Goal: Task Accomplishment & Management: Use online tool/utility

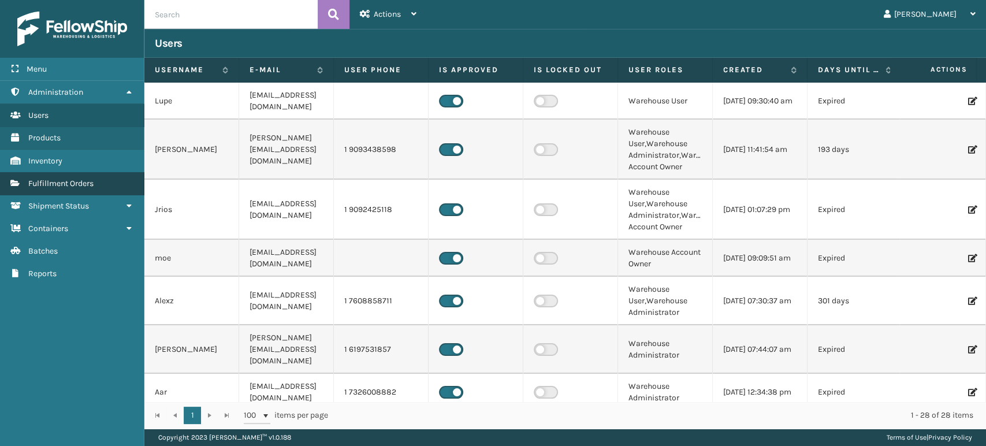
click at [111, 188] on link "Fulfillment Orders" at bounding box center [72, 183] width 144 height 23
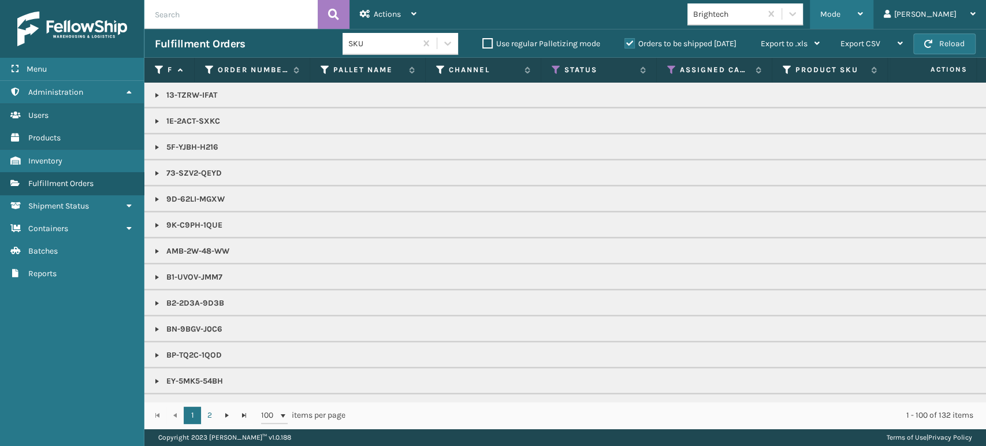
click at [863, 23] on div "Mode" at bounding box center [841, 14] width 43 height 29
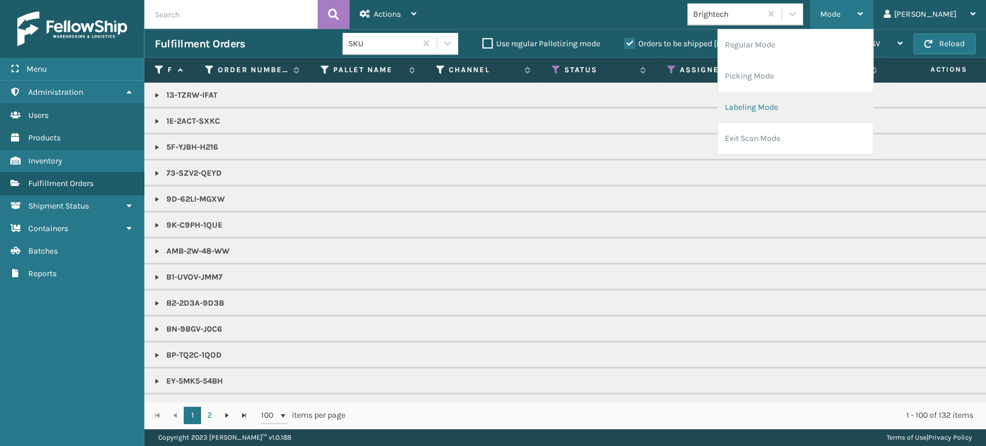
click at [821, 120] on li "Labeling Mode" at bounding box center [795, 107] width 155 height 31
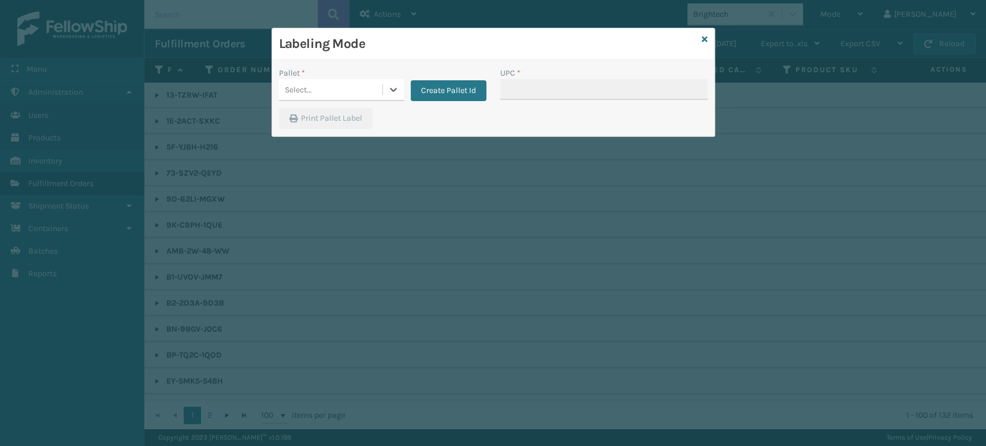
click at [327, 90] on div "Select..." at bounding box center [330, 89] width 103 height 19
click at [383, 118] on div "UPSG-KW4HSBBME8" at bounding box center [341, 118] width 125 height 21
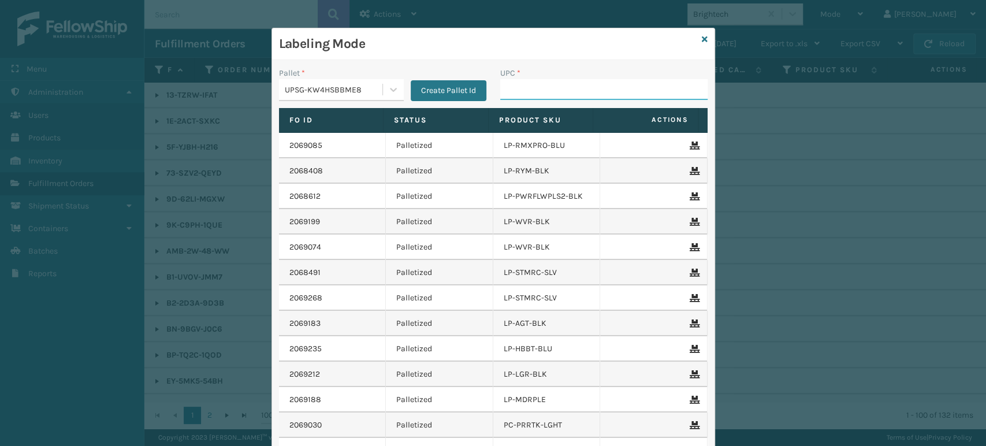
click at [545, 91] on input "UPC *" at bounding box center [603, 89] width 207 height 21
type input "858100007906"
click at [538, 87] on input "UPC *" at bounding box center [603, 89] width 207 height 21
type input "858100007906"
type input "853799005899"
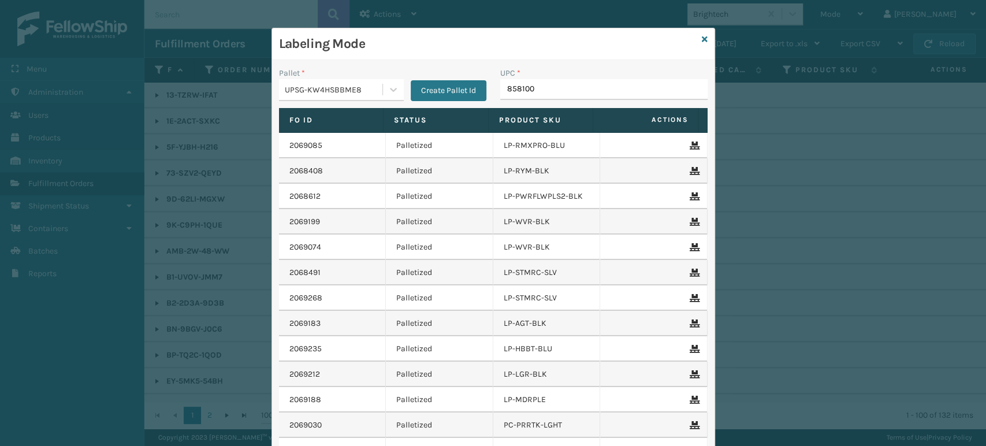
type input "8581000"
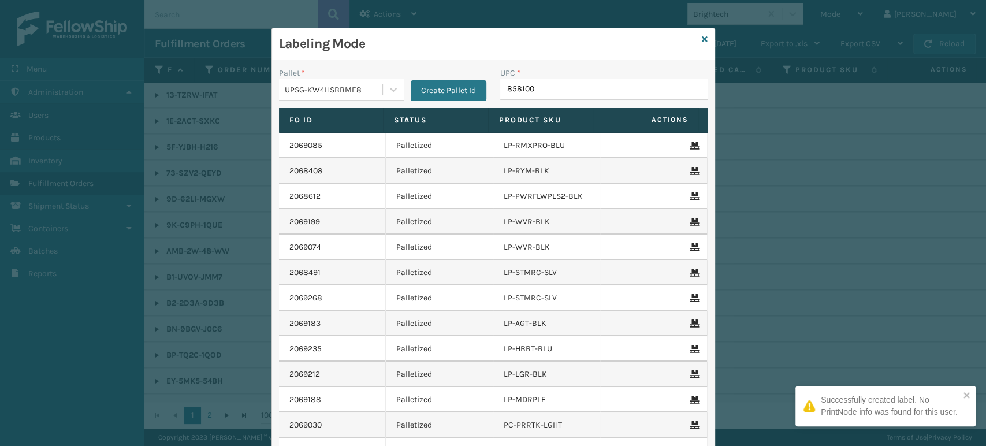
type input "8581000"
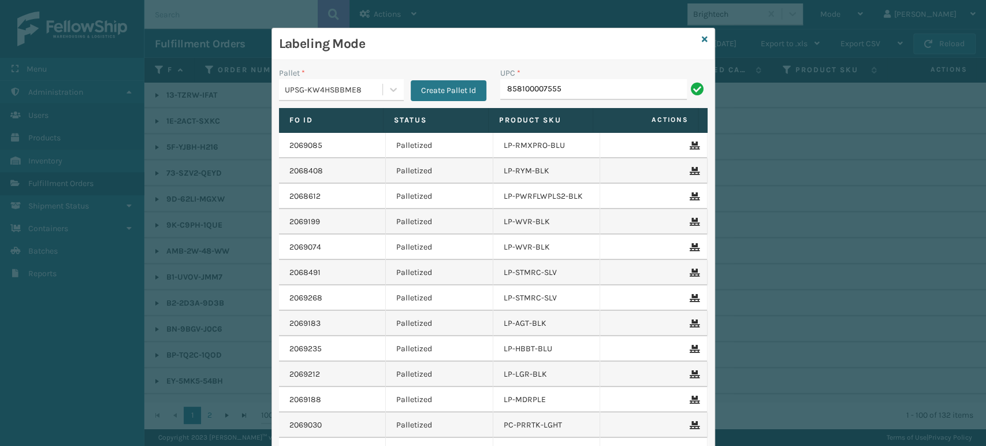
type input "858100007555"
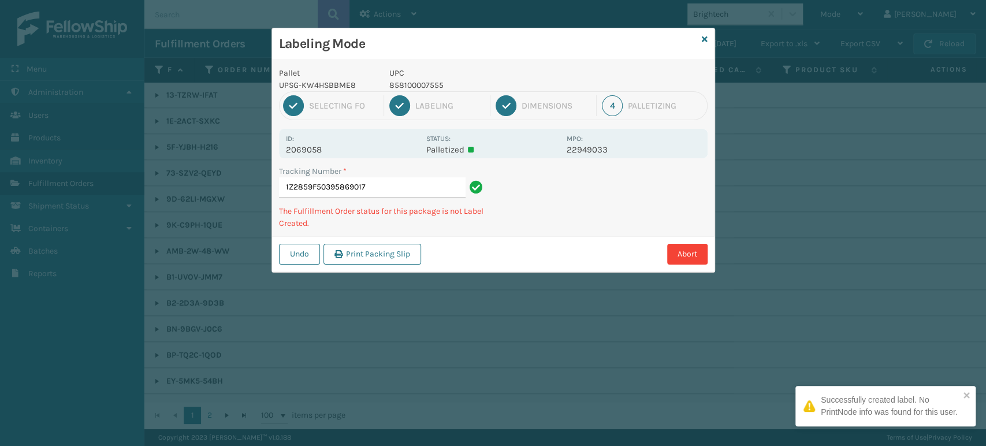
drag, startPoint x: 447, startPoint y: 75, endPoint x: 437, endPoint y: 85, distance: 13.9
click at [446, 76] on p "UPC" at bounding box center [474, 73] width 170 height 12
click at [437, 85] on p "858100007555" at bounding box center [474, 85] width 170 height 12
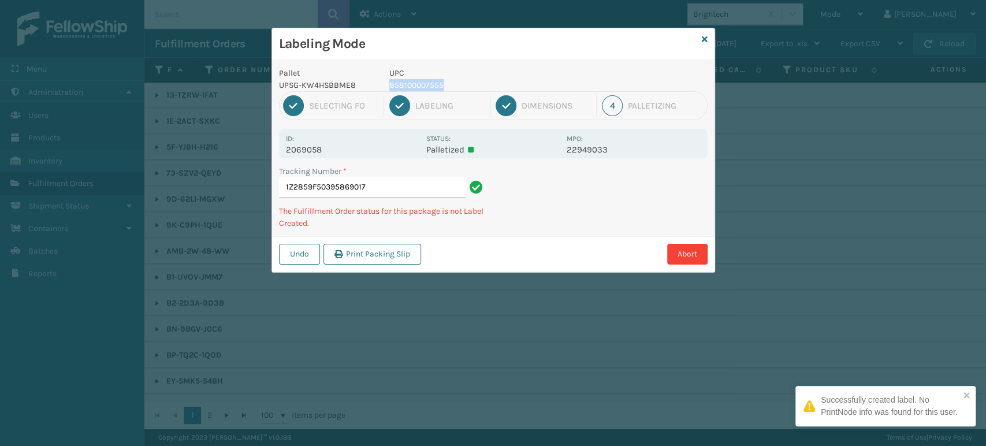
copy p "858100007555"
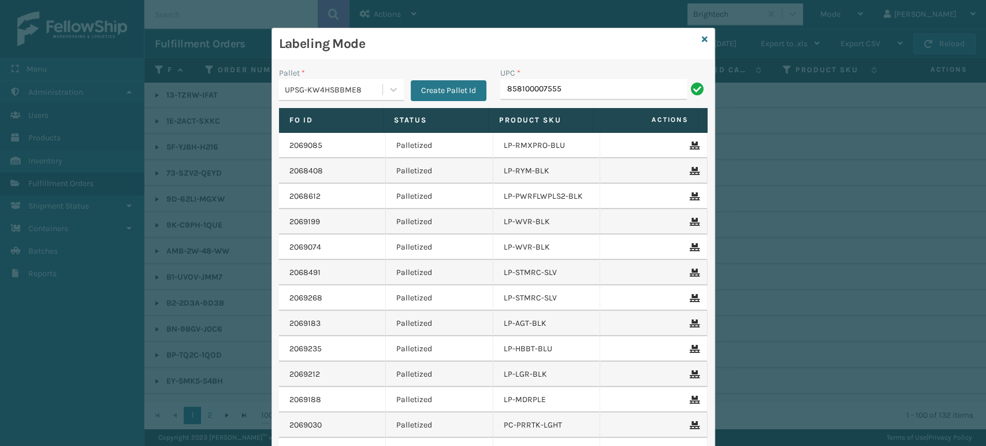
type input "858100007555"
click at [582, 87] on input "UPC *" at bounding box center [603, 89] width 207 height 21
type input "8500124"
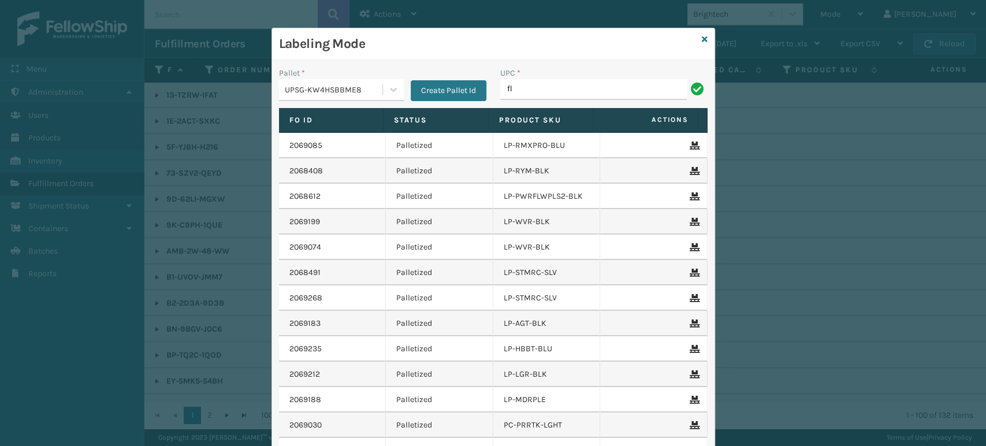
type input "FL-OLVA-CRM"
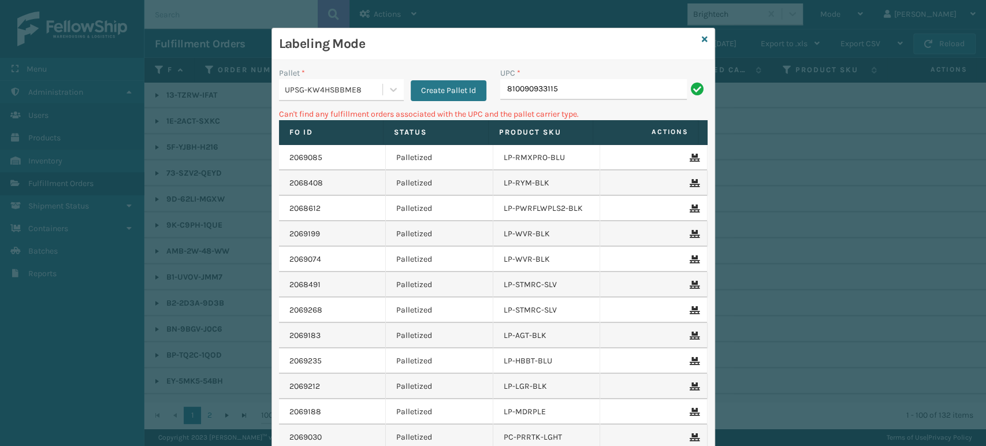
click at [301, 90] on div "UPSG-KW4HSBBME8" at bounding box center [334, 90] width 99 height 12
click at [423, 91] on button "Create Pallet Id" at bounding box center [449, 90] width 76 height 21
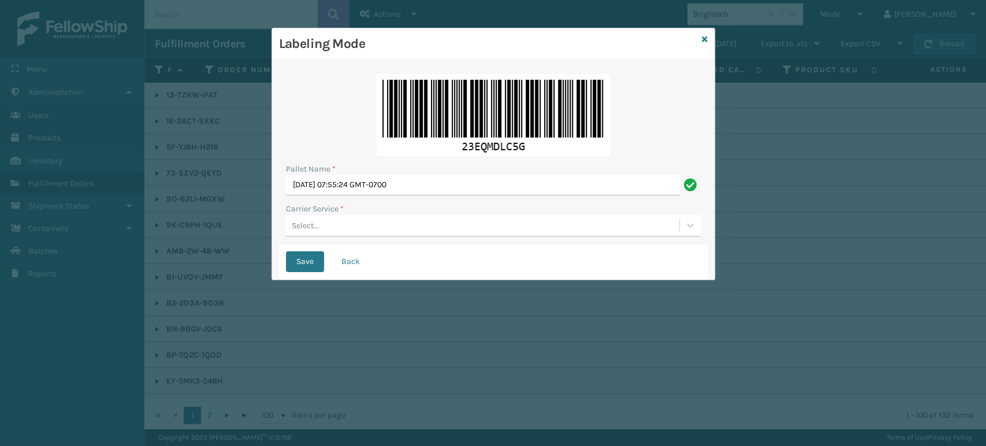
click at [369, 233] on div "Select..." at bounding box center [482, 225] width 393 height 19
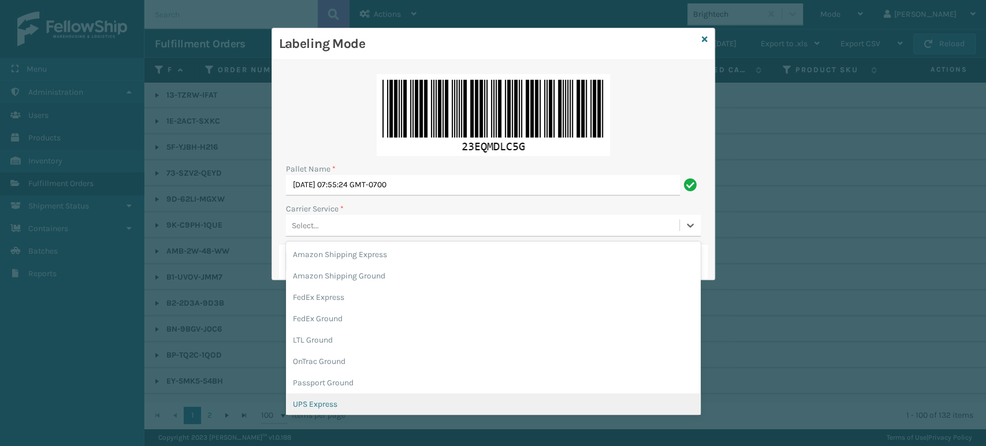
click at [325, 399] on div "UPS Express" at bounding box center [493, 403] width 415 height 21
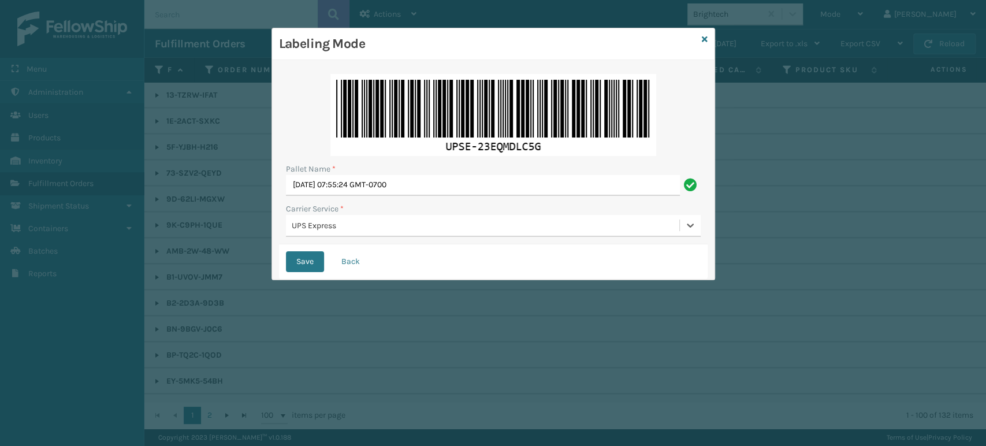
click at [414, 167] on div "Pallet Name *" at bounding box center [493, 169] width 415 height 12
click at [413, 179] on input "[DATE] 07:55:24 GMT-0700" at bounding box center [483, 185] width 394 height 21
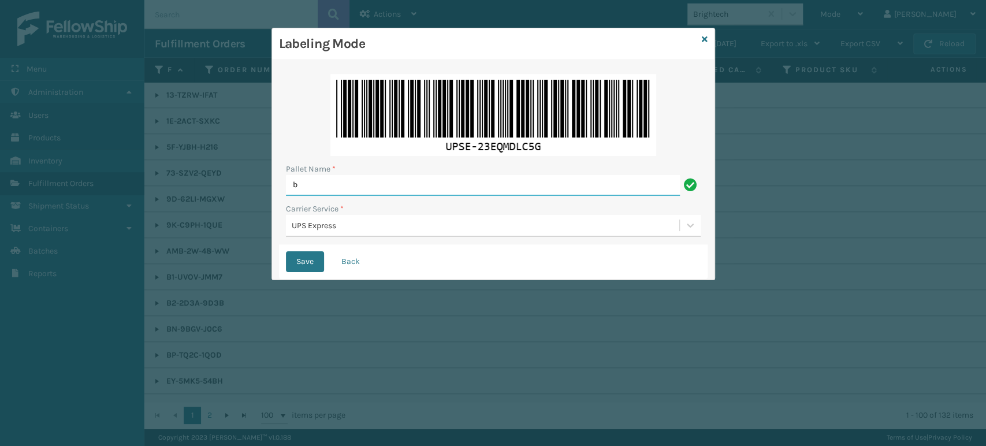
type input "BOX TRUCK"
click at [286, 251] on button "Save" at bounding box center [305, 261] width 38 height 21
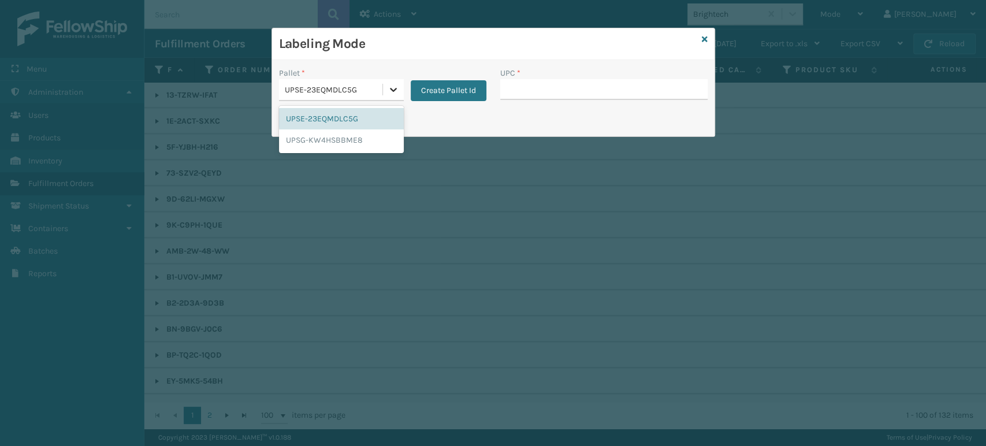
click at [391, 88] on icon at bounding box center [393, 90] width 12 height 12
click at [333, 133] on div "UPSG-KW4HSBBME8" at bounding box center [341, 139] width 125 height 21
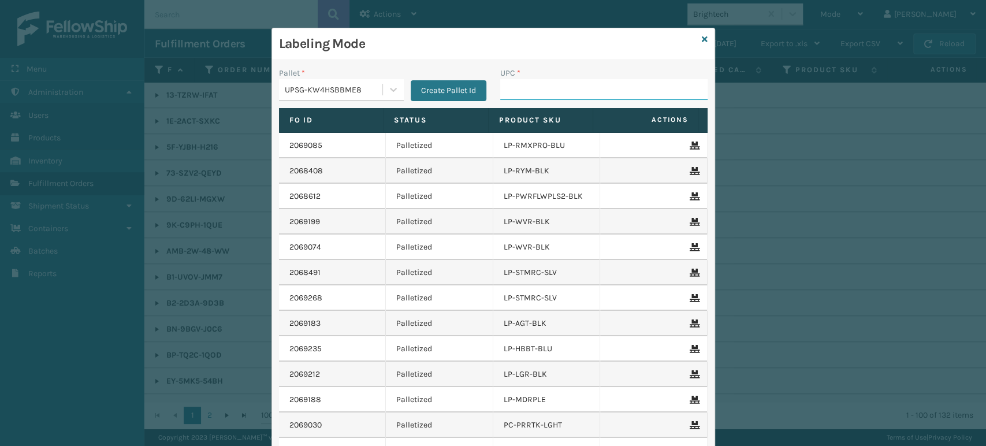
click at [531, 87] on input "UPC *" at bounding box center [603, 89] width 207 height 21
type input "850012486367"
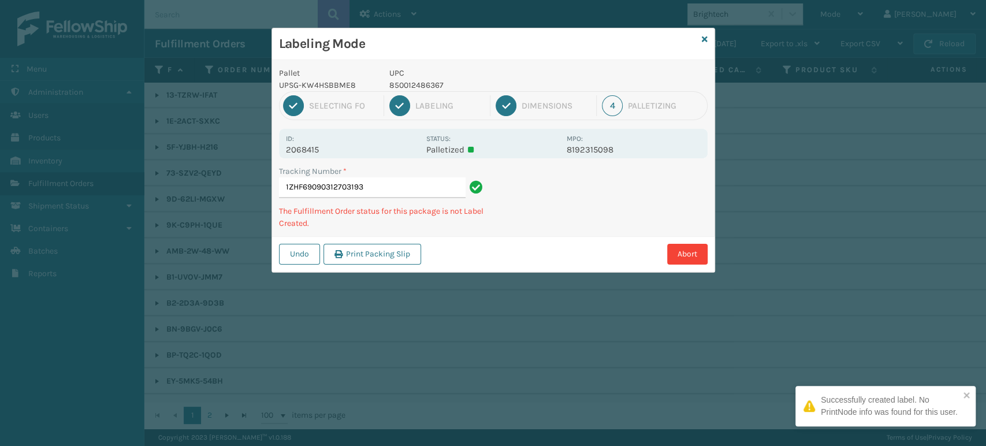
click at [405, 79] on div "UPC 850012486367" at bounding box center [474, 79] width 184 height 24
click at [407, 80] on p "850012486367" at bounding box center [474, 85] width 170 height 12
copy p "850012486367"
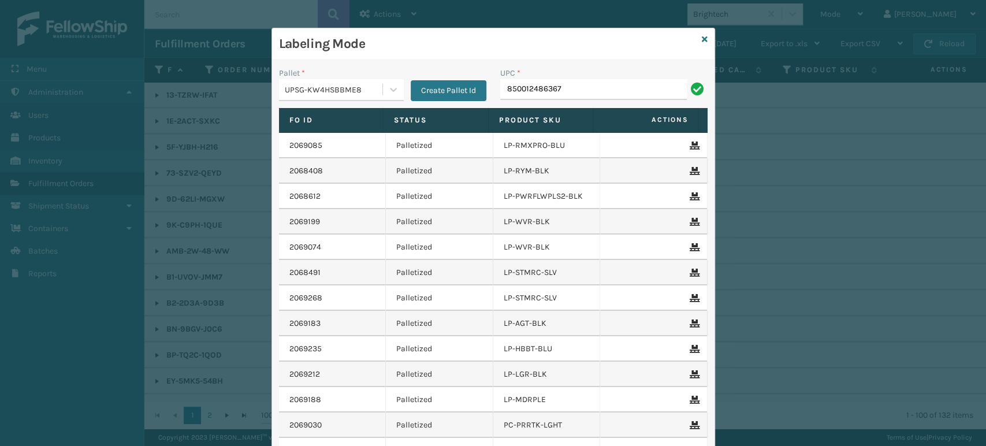
type input "850012486367"
type input "850004456743"
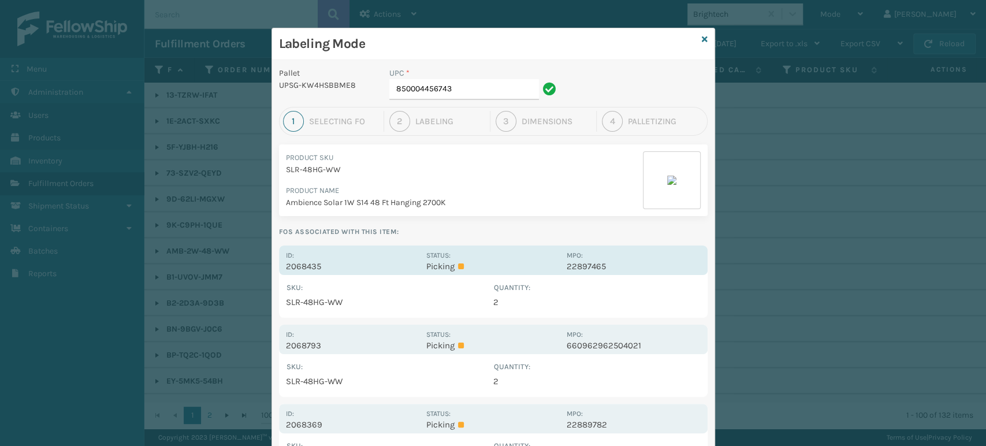
click at [396, 252] on div "Id: 2068435" at bounding box center [352, 260] width 133 height 23
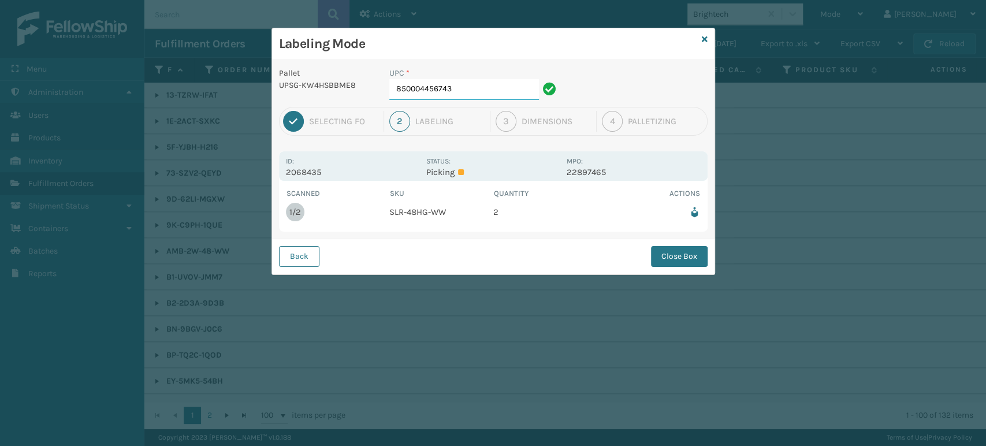
click at [488, 80] on input "850004456743" at bounding box center [464, 89] width 150 height 21
click at [511, 81] on input "850004456743" at bounding box center [464, 89] width 150 height 21
click at [671, 258] on button "Close Box" at bounding box center [679, 256] width 57 height 21
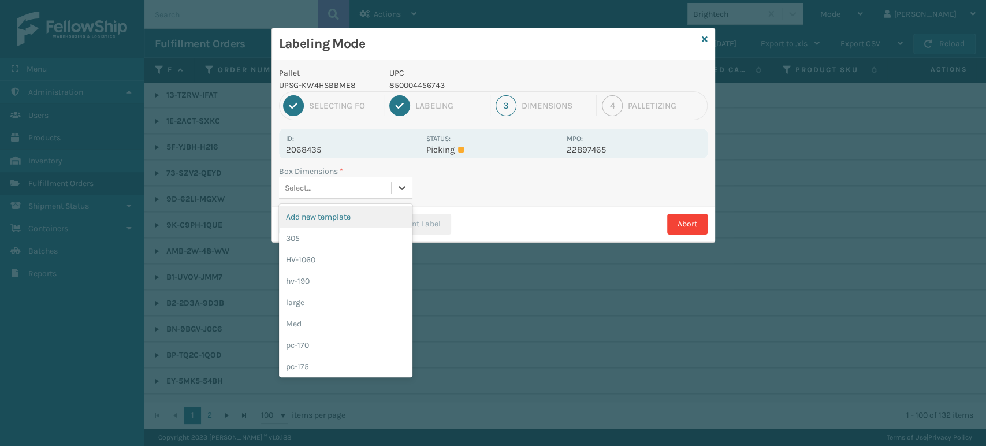
click at [342, 187] on div "Select..." at bounding box center [335, 187] width 112 height 19
click at [329, 267] on div "HV-1060" at bounding box center [345, 259] width 133 height 21
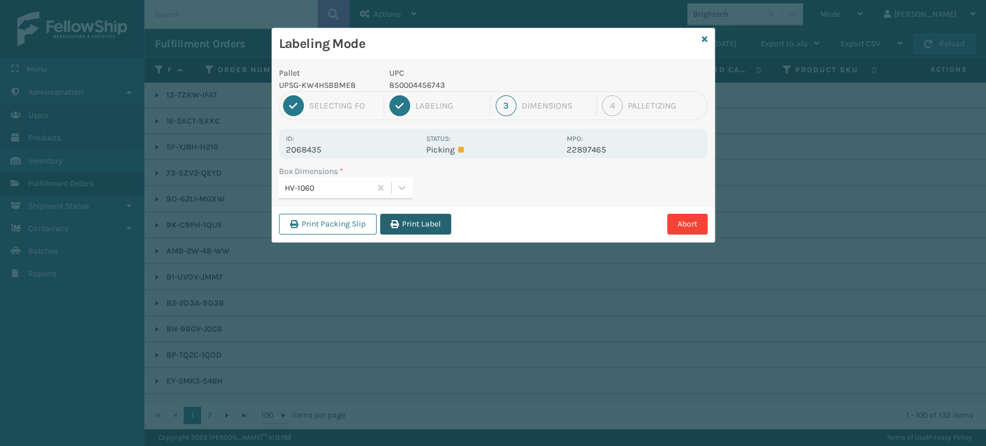
click at [418, 218] on button "Print Label" at bounding box center [415, 224] width 71 height 21
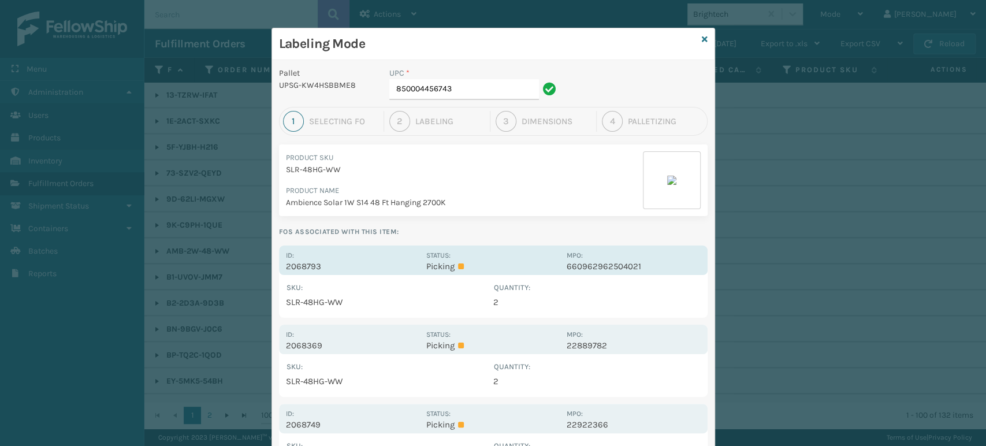
click at [329, 266] on p "2068793" at bounding box center [352, 266] width 133 height 10
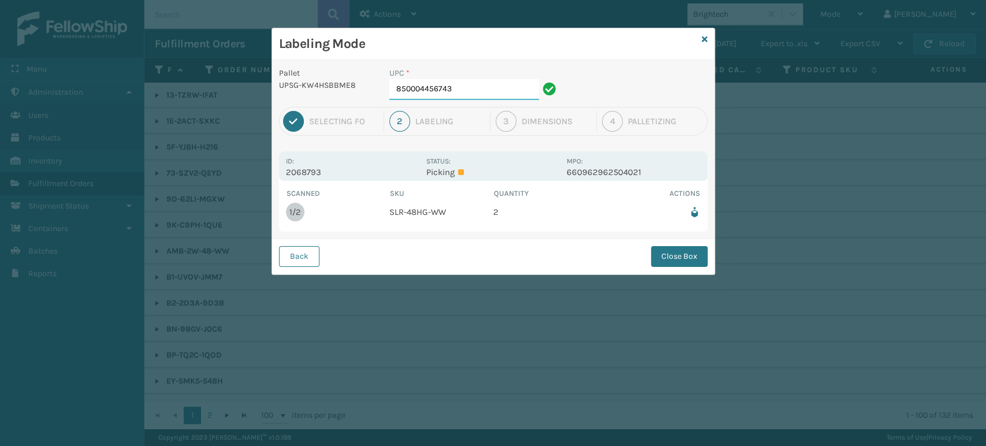
click at [486, 83] on input "850004456743" at bounding box center [464, 89] width 150 height 21
click at [680, 248] on button "Close Box" at bounding box center [679, 256] width 57 height 21
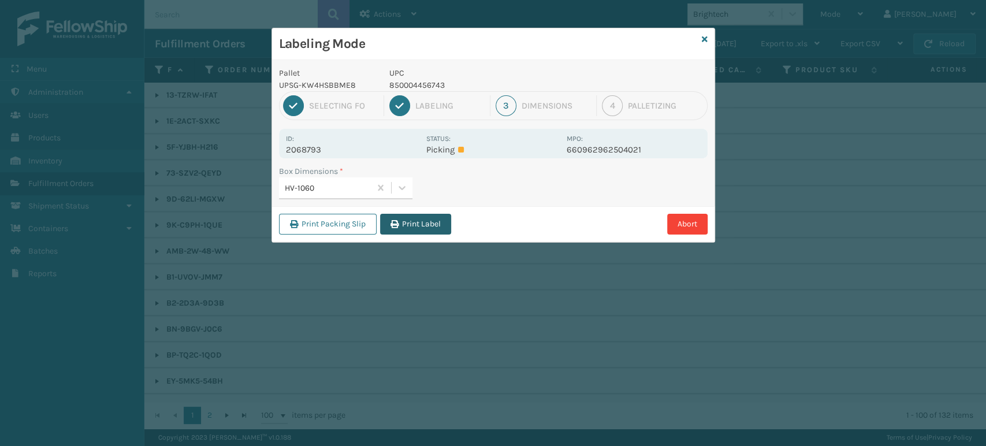
click at [403, 230] on button "Print Label" at bounding box center [415, 224] width 71 height 21
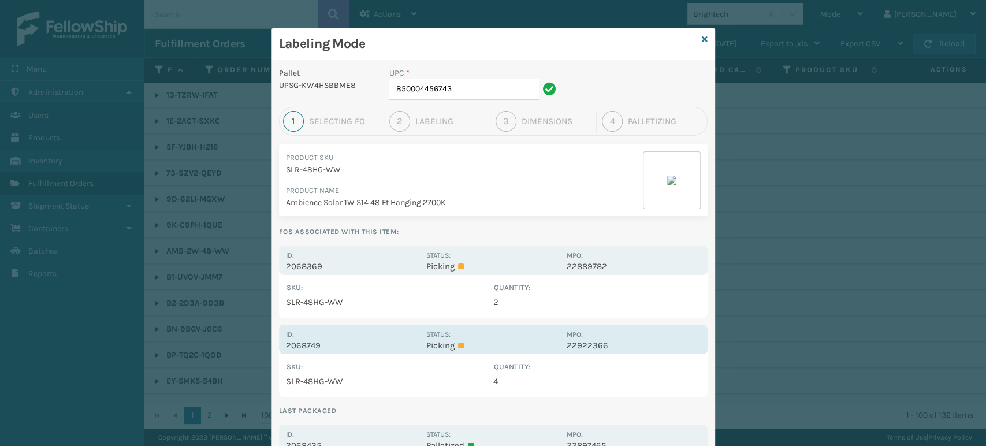
click at [314, 340] on p "2068749" at bounding box center [352, 345] width 133 height 10
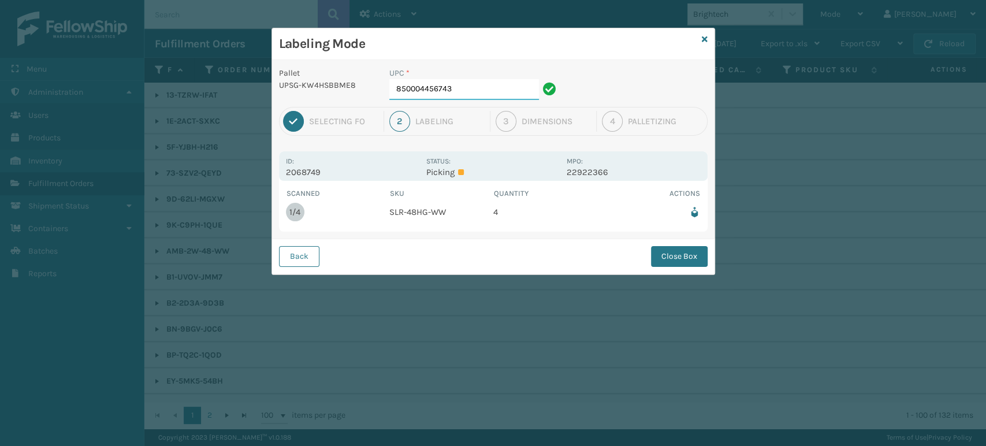
click at [489, 90] on input "850004456743" at bounding box center [464, 89] width 150 height 21
drag, startPoint x: 687, startPoint y: 239, endPoint x: 681, endPoint y: 247, distance: 10.3
click at [687, 241] on div "Back Close Box" at bounding box center [493, 255] width 442 height 35
click at [680, 248] on button "Close Box" at bounding box center [679, 256] width 57 height 21
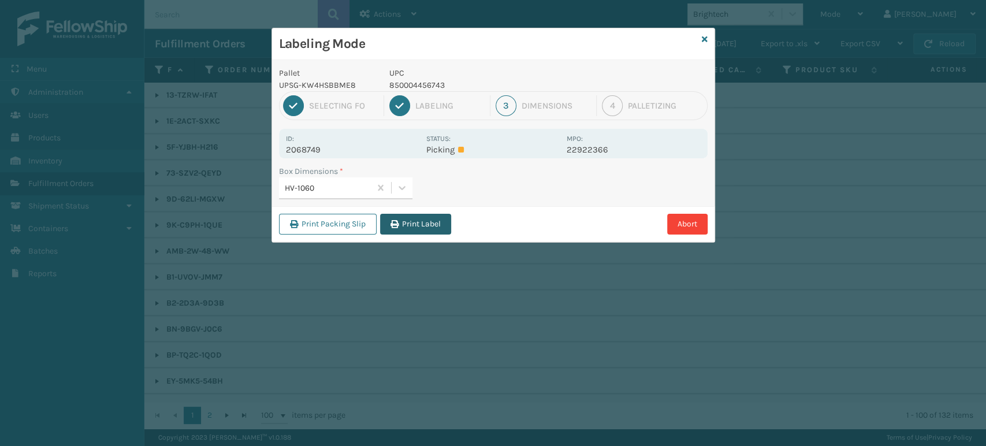
click at [419, 231] on button "Print Label" at bounding box center [415, 224] width 71 height 21
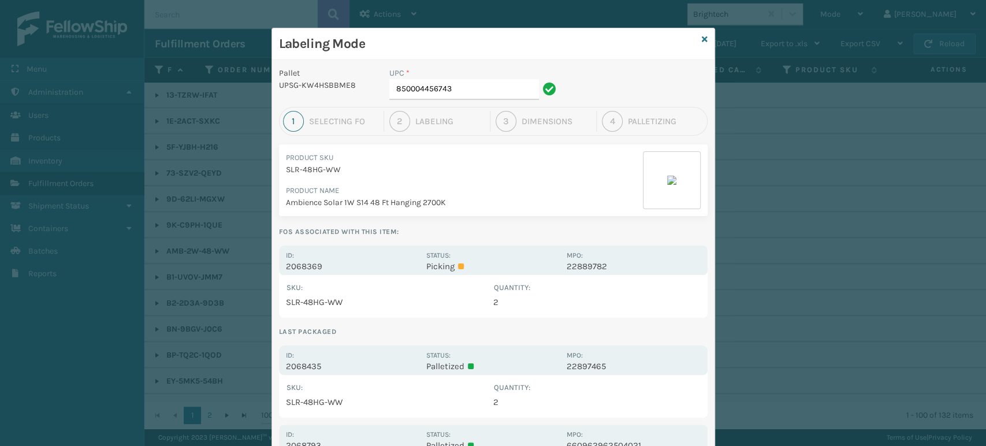
click at [703, 37] on div "Labeling Mode" at bounding box center [493, 44] width 442 height 32
click at [702, 38] on icon at bounding box center [705, 39] width 6 height 8
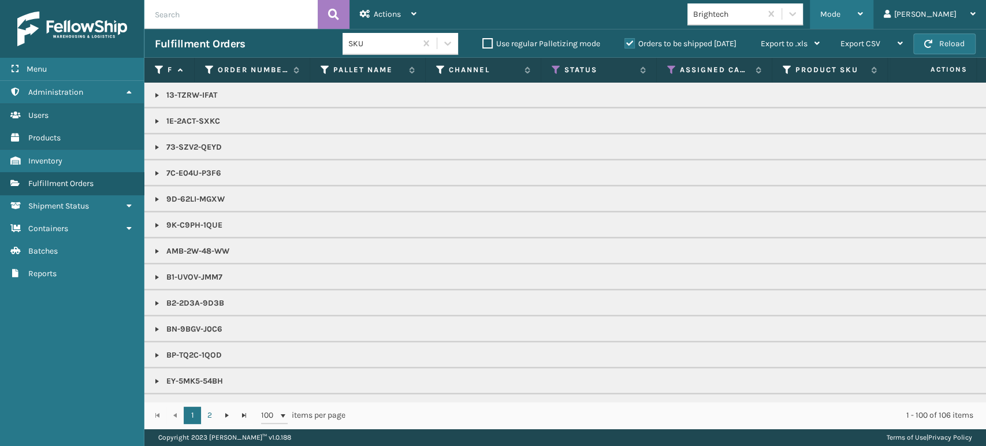
drag, startPoint x: 903, startPoint y: 32, endPoint x: 893, endPoint y: 27, distance: 11.9
click at [901, 32] on div "Export CSV Export Current Page Export All Pages" at bounding box center [871, 43] width 83 height 29
click at [859, 17] on div "Mode Regular Mode Picking Mode Labeling Mode Exit Scan Mode" at bounding box center [842, 14] width 64 height 29
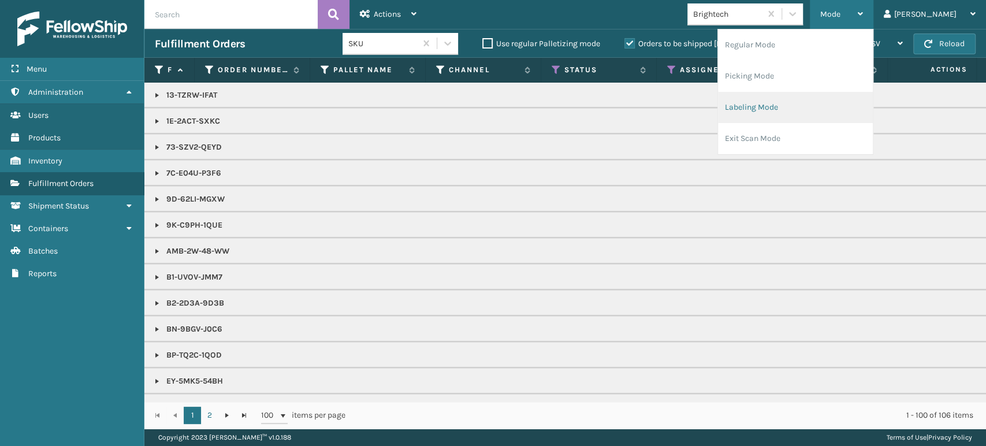
click at [806, 105] on li "Labeling Mode" at bounding box center [795, 107] width 155 height 31
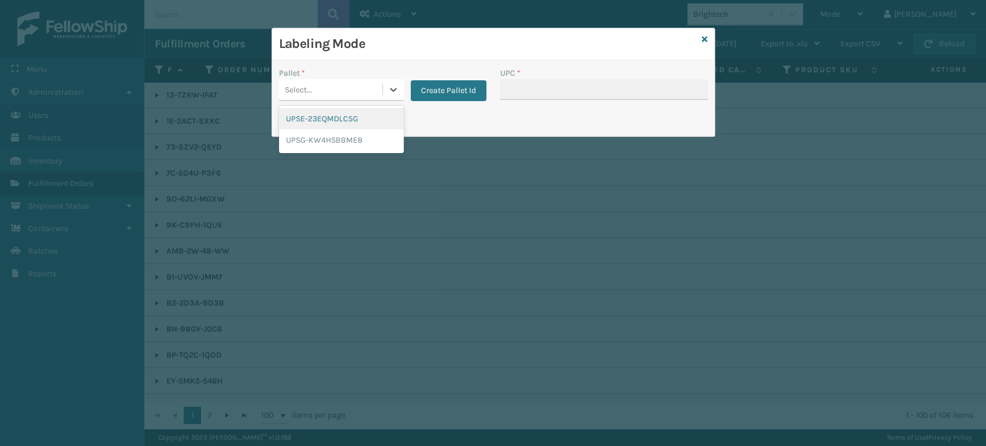
click at [355, 89] on div "Select..." at bounding box center [330, 89] width 103 height 19
click at [348, 141] on div "UPSG-KW4HSBBME8" at bounding box center [341, 139] width 125 height 21
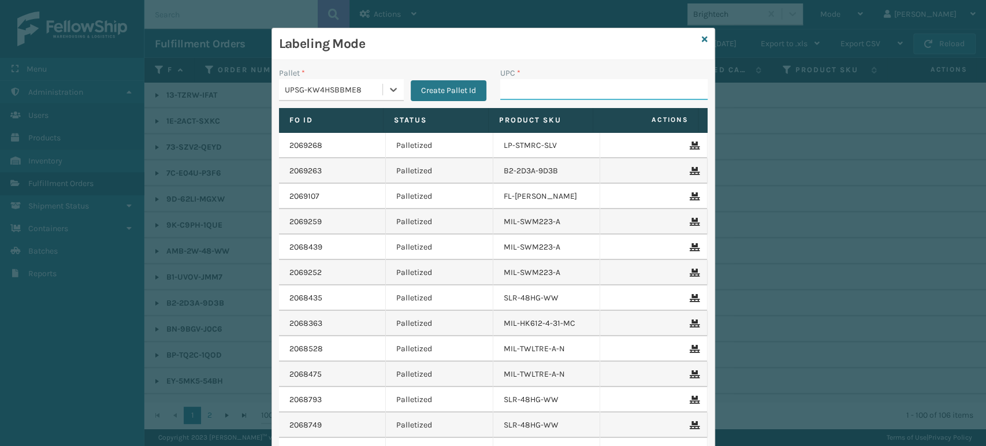
click at [548, 84] on input "UPC *" at bounding box center [603, 89] width 207 height 21
type input "850012486763"
type input "854403007100"
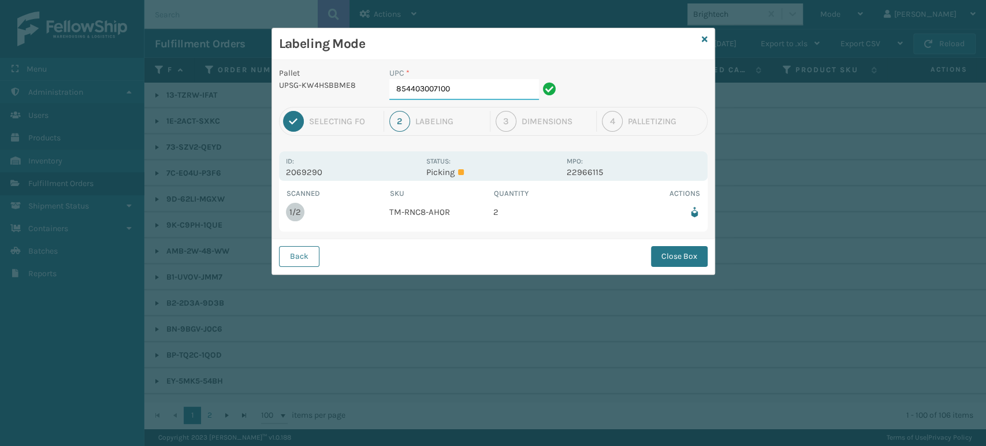
click at [494, 82] on input "854403007100" at bounding box center [464, 89] width 150 height 21
click at [700, 266] on button "Close Box" at bounding box center [679, 256] width 57 height 21
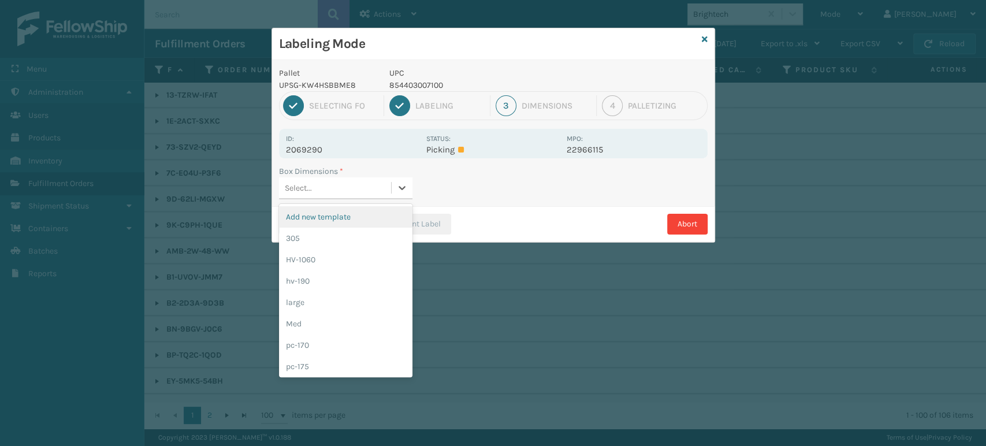
click at [407, 197] on div "Select..." at bounding box center [345, 188] width 133 height 22
drag, startPoint x: 396, startPoint y: 223, endPoint x: 384, endPoint y: 236, distance: 18.0
click at [384, 236] on div "Add new template 305 HV-1060 hv-190 large Med pc-170 pc-175 PC-180 PC-285 pc335…" at bounding box center [345, 290] width 133 height 173
click at [384, 236] on div "305" at bounding box center [345, 238] width 133 height 21
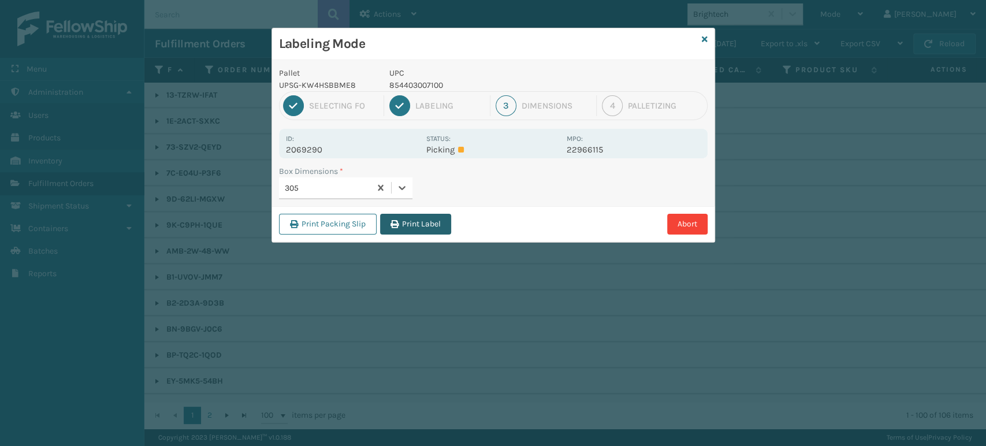
drag, startPoint x: 428, startPoint y: 207, endPoint x: 430, endPoint y: 214, distance: 7.7
click at [429, 207] on div "Print Packing Slip Print Label Abort" at bounding box center [493, 223] width 442 height 35
click at [430, 218] on button "Print Label" at bounding box center [415, 224] width 71 height 21
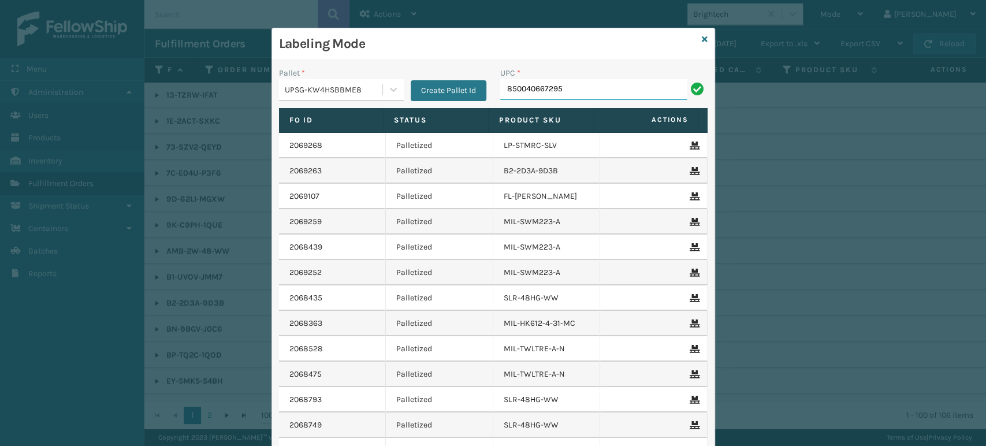
click at [523, 96] on input "850040667295" at bounding box center [593, 89] width 187 height 21
type input "850040667295"
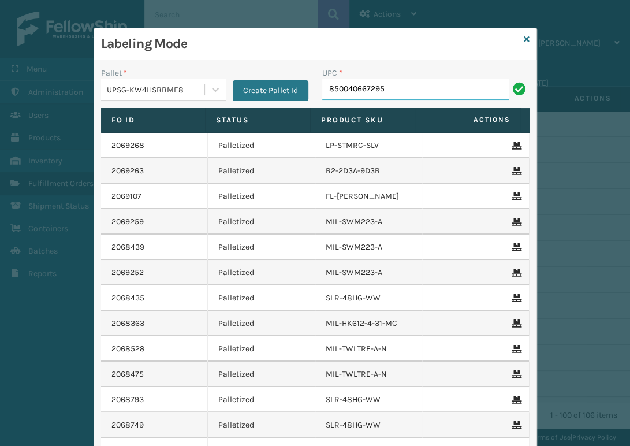
click at [438, 84] on input "850040667295" at bounding box center [415, 89] width 187 height 21
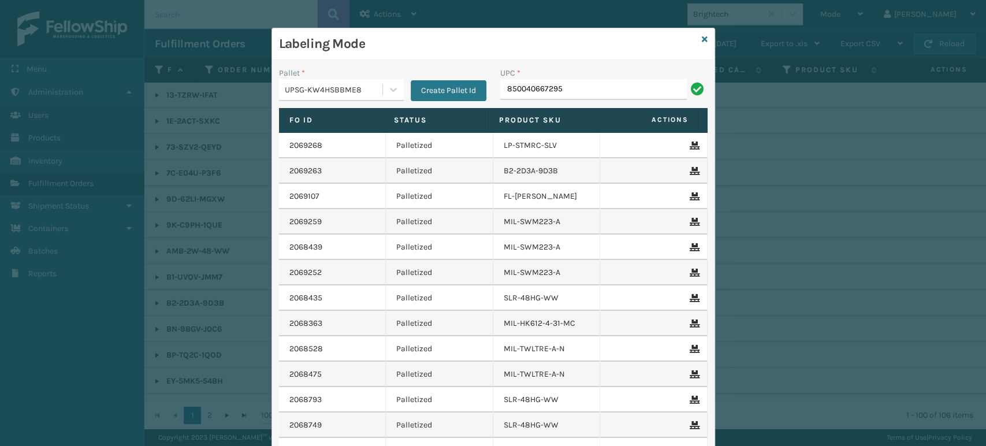
drag, startPoint x: 586, startPoint y: 77, endPoint x: 591, endPoint y: 81, distance: 6.7
click at [587, 77] on div "UPC *" at bounding box center [603, 73] width 207 height 12
click at [596, 90] on input "850040667295" at bounding box center [593, 89] width 187 height 21
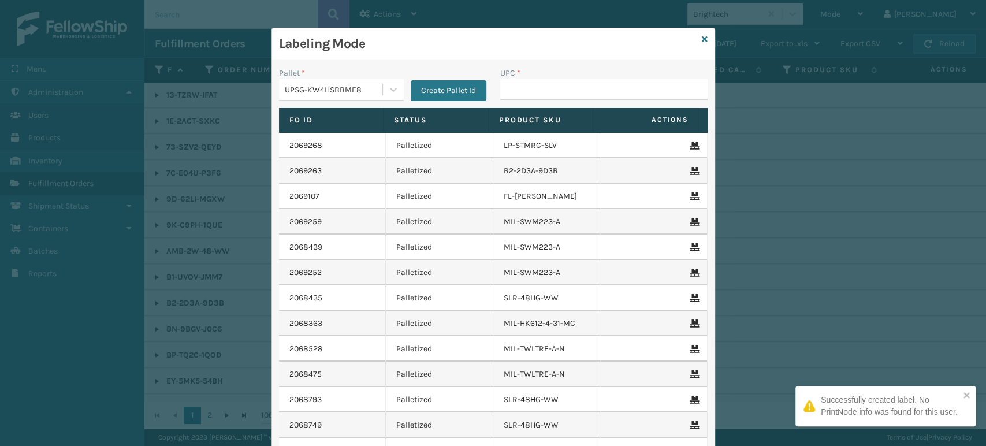
type input "850012486367"
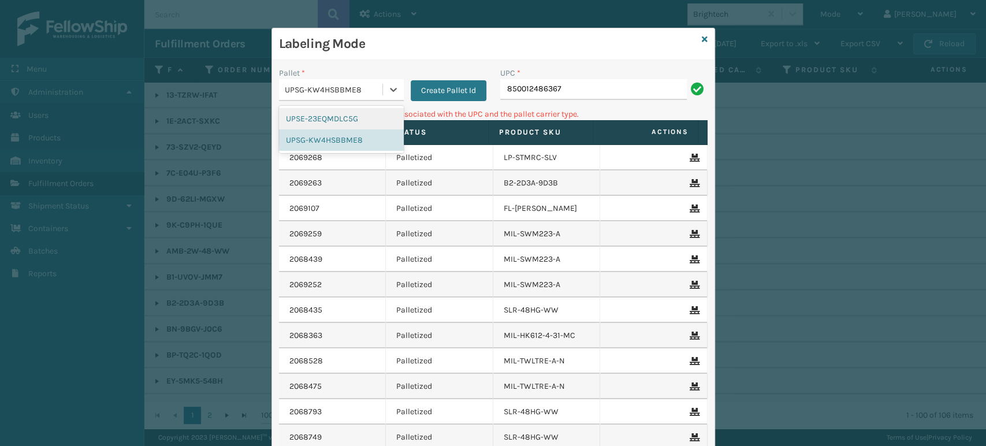
click at [370, 85] on div "UPSG-KW4HSBBME8" at bounding box center [334, 90] width 99 height 12
click at [572, 87] on input "850012486367" at bounding box center [593, 89] width 187 height 21
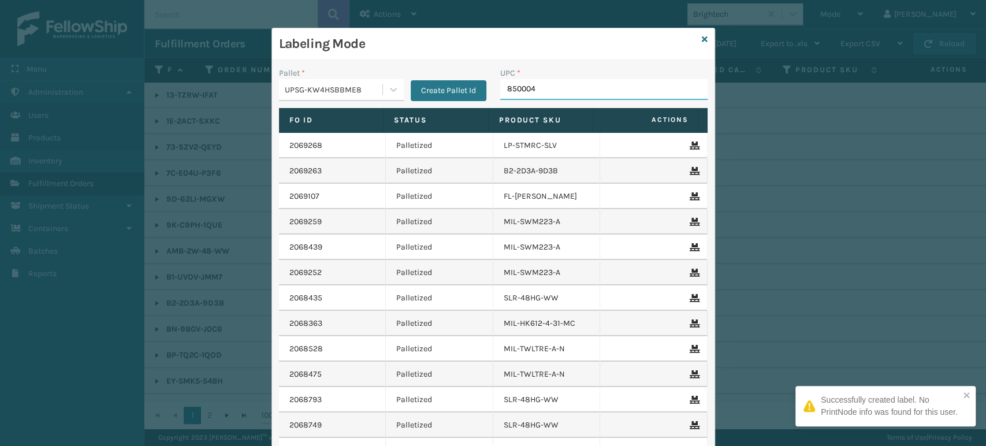
type input "8500044"
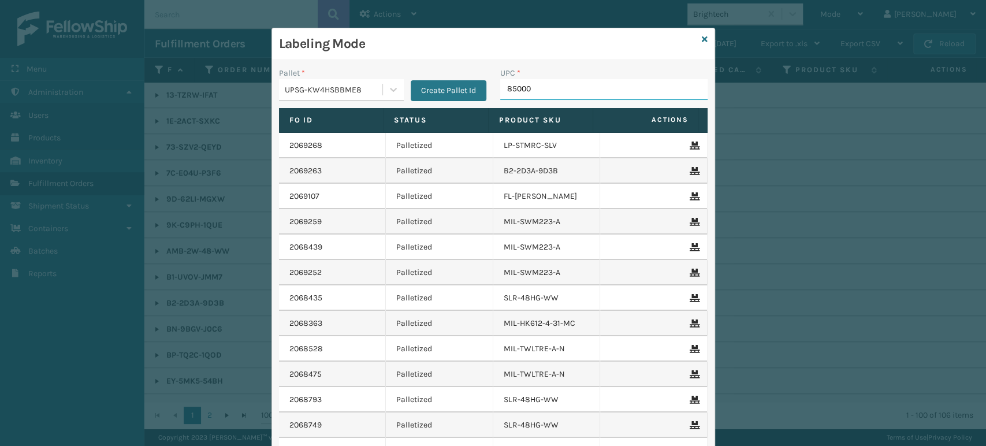
type input "850004"
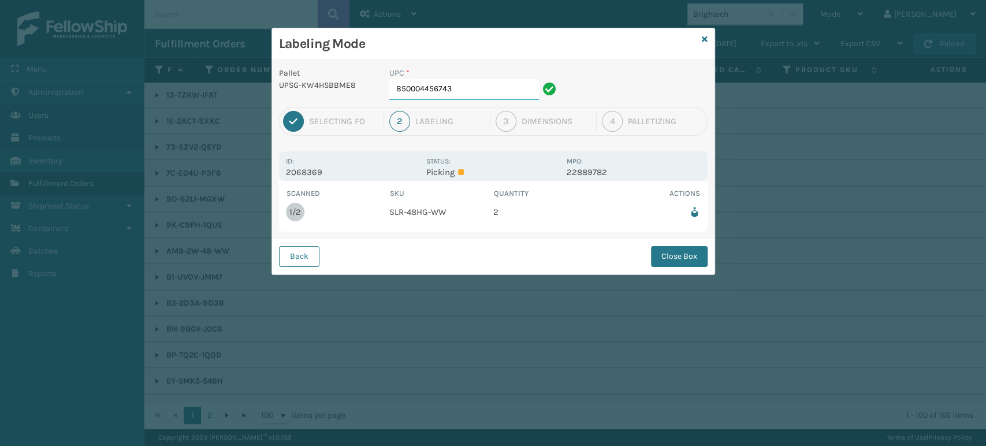
click at [497, 93] on input "850004456743" at bounding box center [464, 89] width 150 height 21
click at [665, 254] on button "Close Box" at bounding box center [679, 256] width 57 height 21
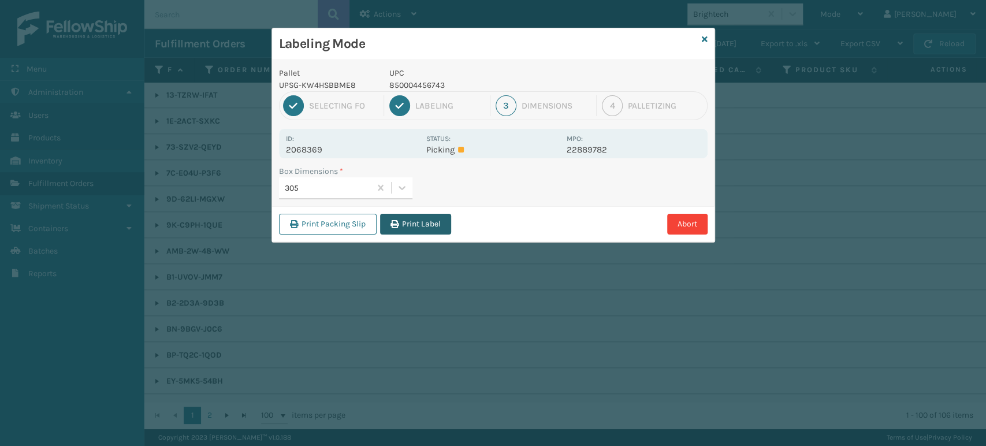
click at [449, 227] on button "Print Label" at bounding box center [415, 224] width 71 height 21
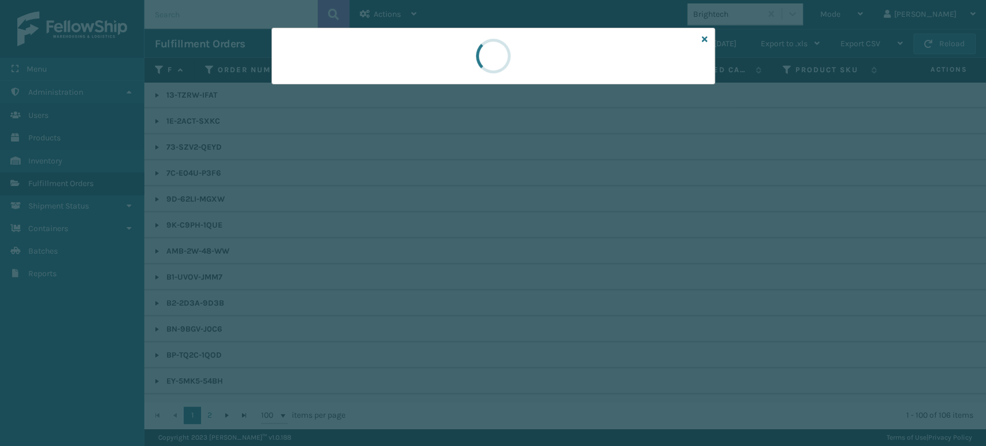
click at [447, 227] on div at bounding box center [493, 223] width 986 height 446
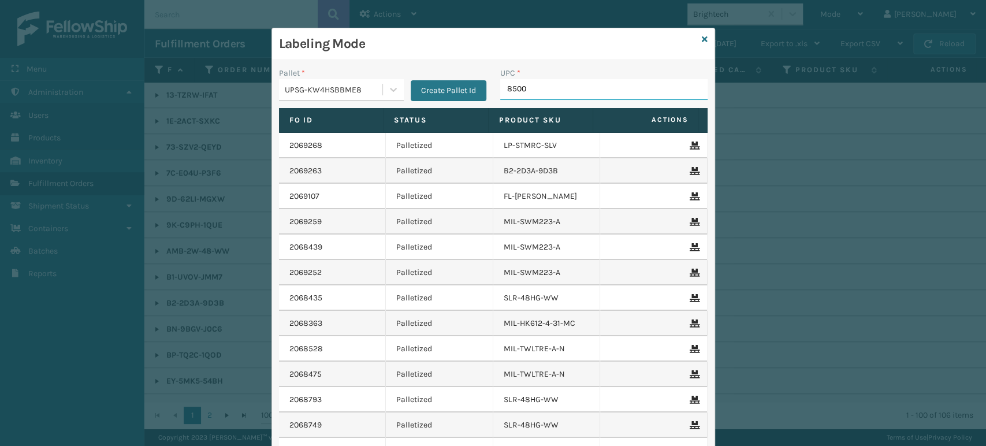
type input "85001"
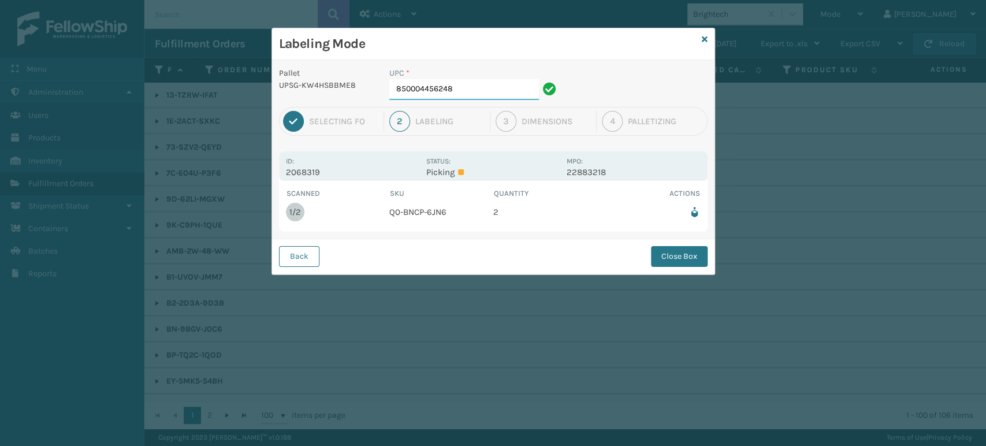
click at [444, 92] on input "850004456248" at bounding box center [464, 89] width 150 height 21
click at [687, 258] on button "Close Box" at bounding box center [679, 256] width 57 height 21
click at [687, 258] on div "Labeling Mode Pallet UPSG-KW4HSBBME8 UPC * 850004456248 1 Selecting FO 2 Labeli…" at bounding box center [493, 223] width 986 height 446
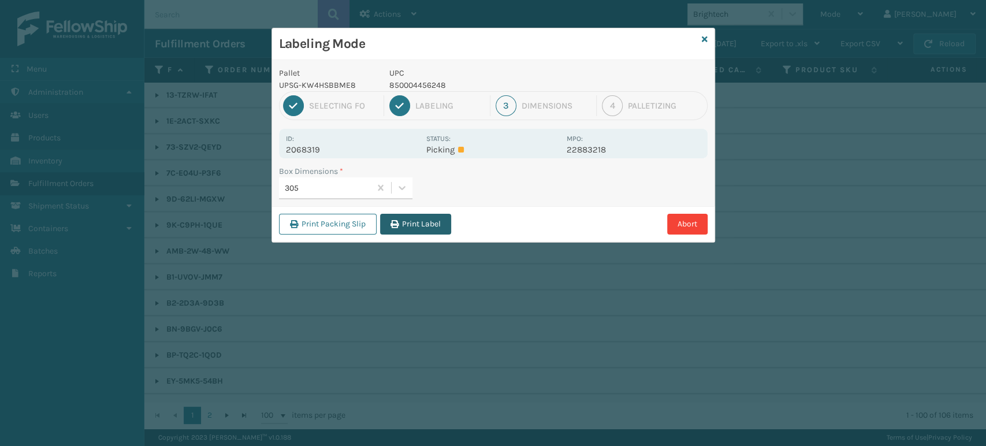
click at [414, 222] on button "Print Label" at bounding box center [415, 224] width 71 height 21
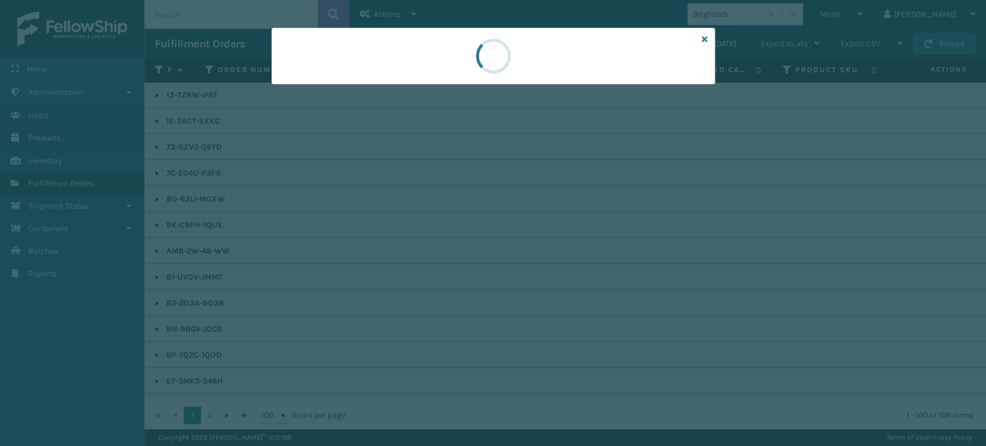
click at [414, 222] on div at bounding box center [493, 223] width 986 height 446
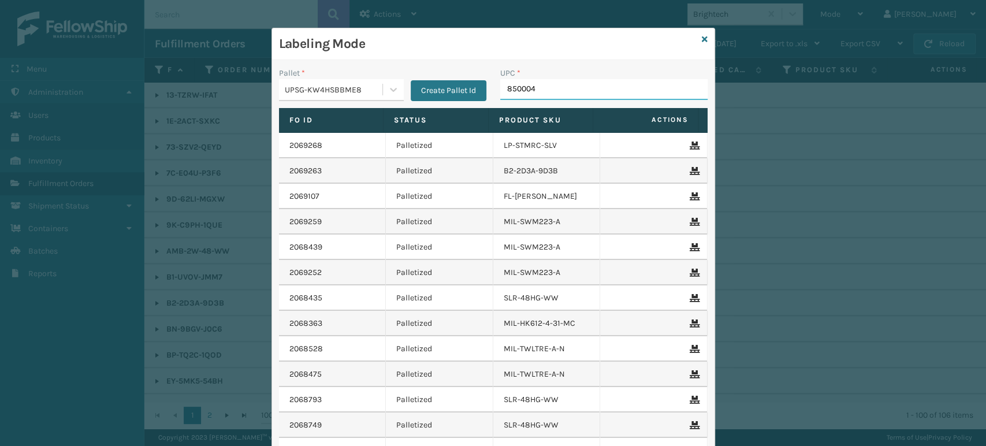
type input "8500044"
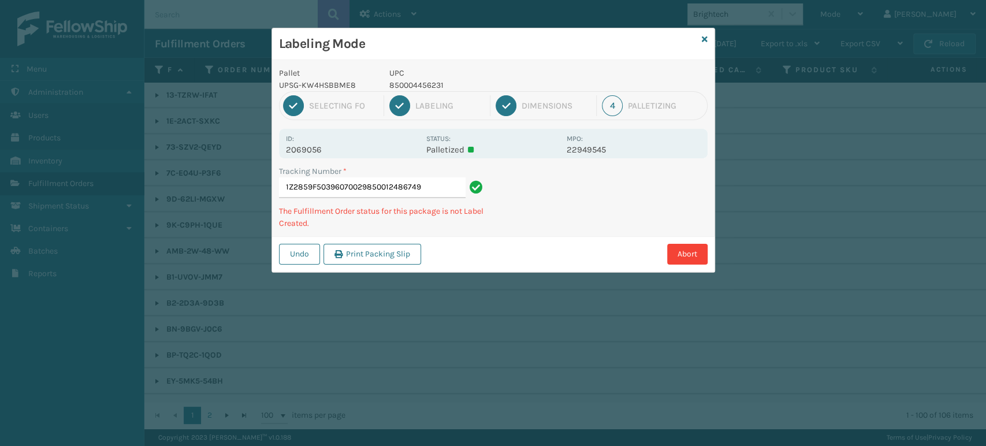
type input "1Z2859F50396070029850012486749"
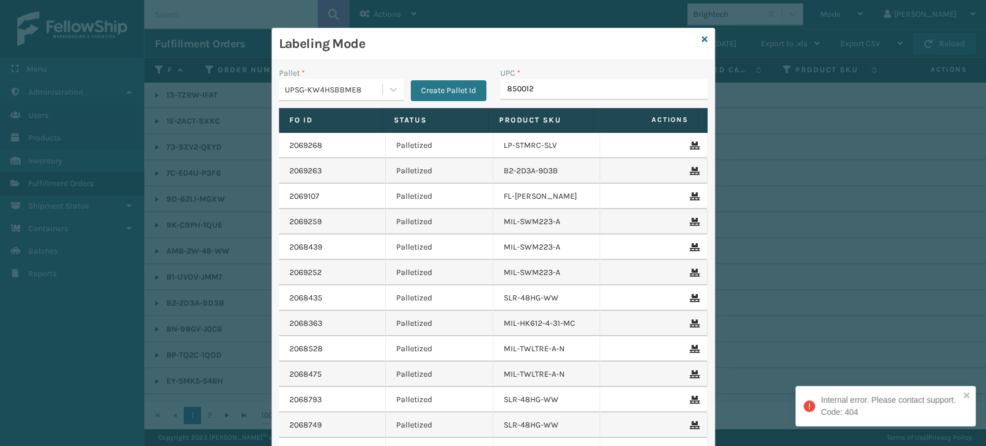
type input "8500124"
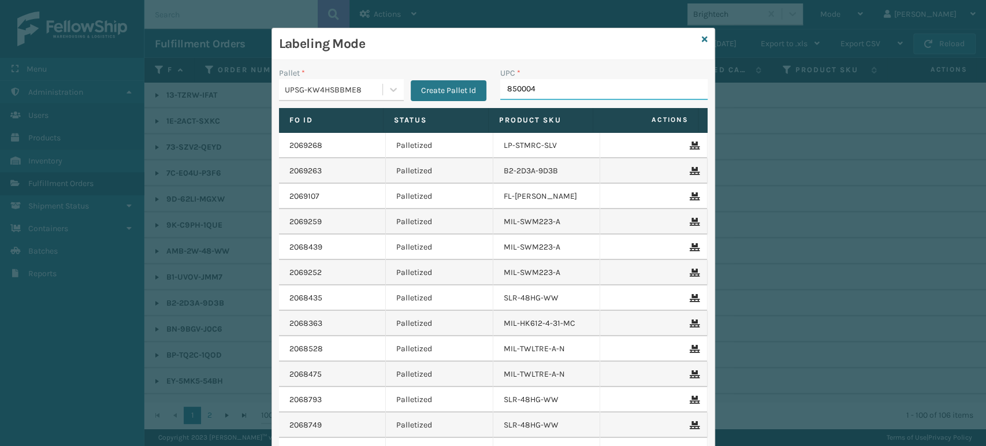
type input "8500044"
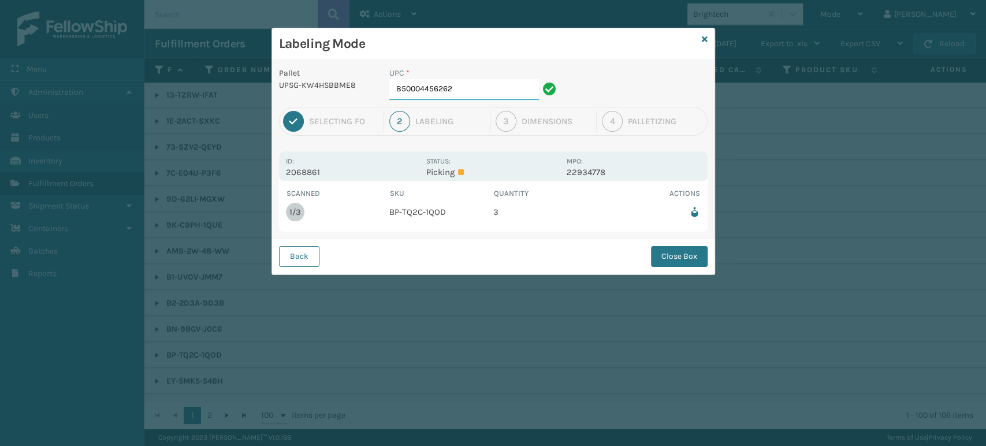
click at [493, 88] on input "850004456262" at bounding box center [464, 89] width 150 height 21
click at [674, 258] on button "Close Box" at bounding box center [679, 256] width 57 height 21
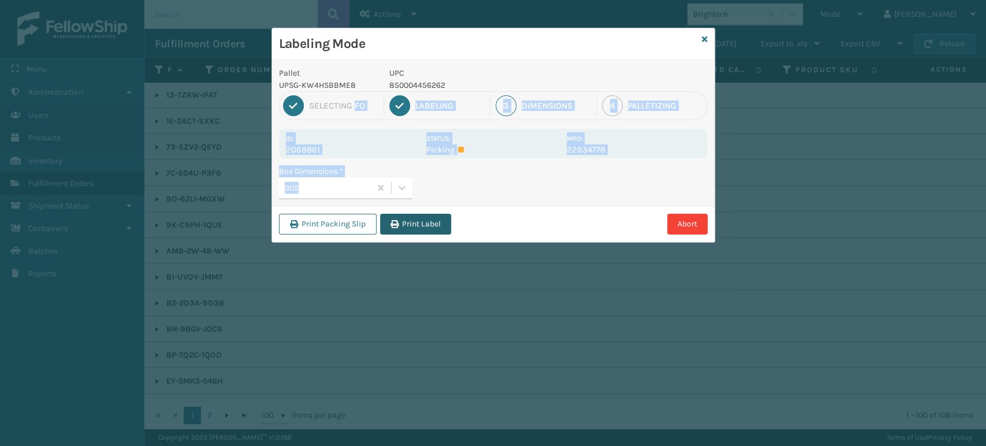
drag, startPoint x: 402, startPoint y: 245, endPoint x: 448, endPoint y: 230, distance: 48.2
click at [443, 229] on div "Pallet UPSG-KW4HSBBME8 UPC 850004456262 1 Selecting FO 2 Labeling 3 Dimensions …" at bounding box center [493, 151] width 442 height 182
click at [447, 230] on button "Print Label" at bounding box center [415, 224] width 71 height 21
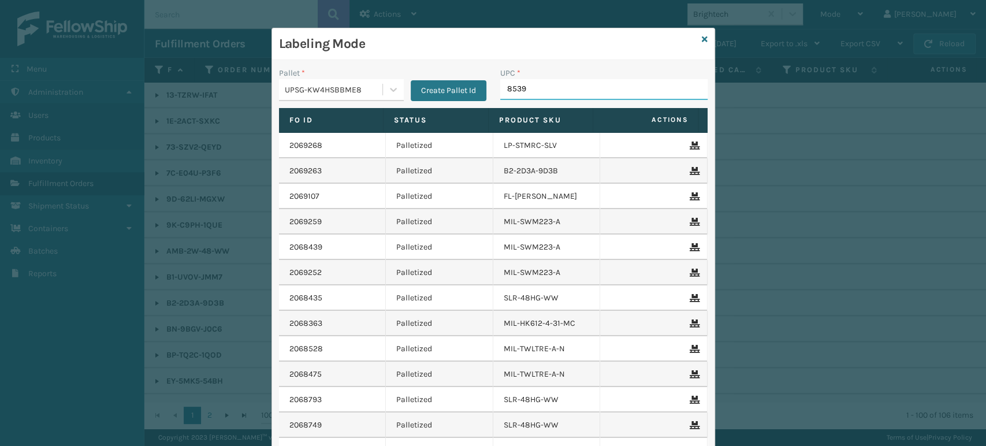
type input "85391"
type input "85810000753"
type input "8581"
click at [534, 90] on input "UPC *" at bounding box center [603, 89] width 207 height 21
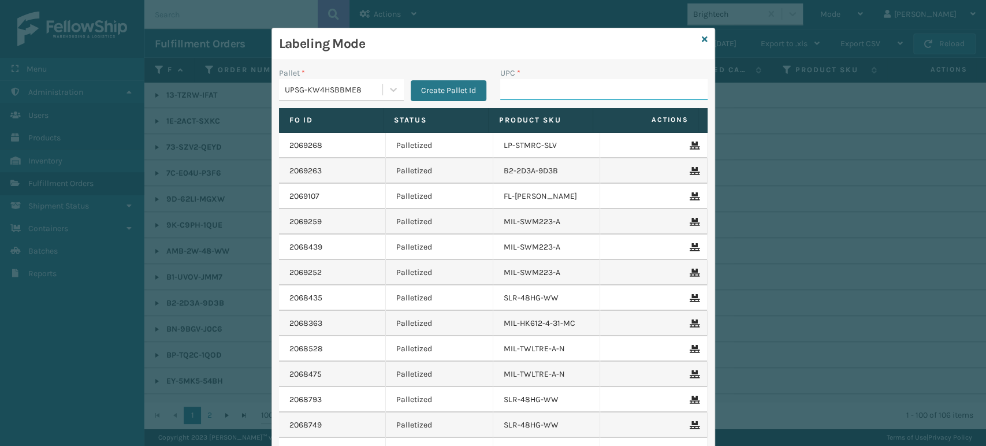
click at [500, 86] on input "UPC *" at bounding box center [603, 89] width 207 height 21
click at [323, 84] on div "UPSG-KW4HSBBME8" at bounding box center [334, 90] width 99 height 12
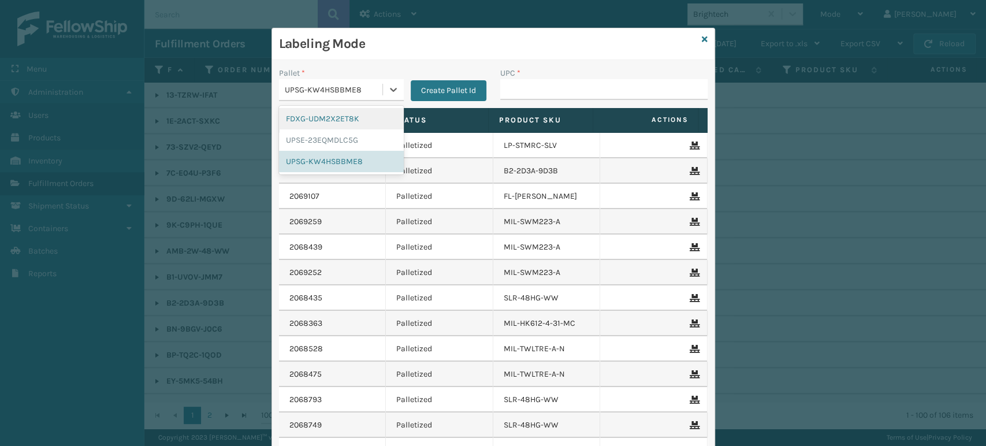
click at [323, 120] on div "FDXG-UDM2X2ET8K" at bounding box center [341, 118] width 125 height 21
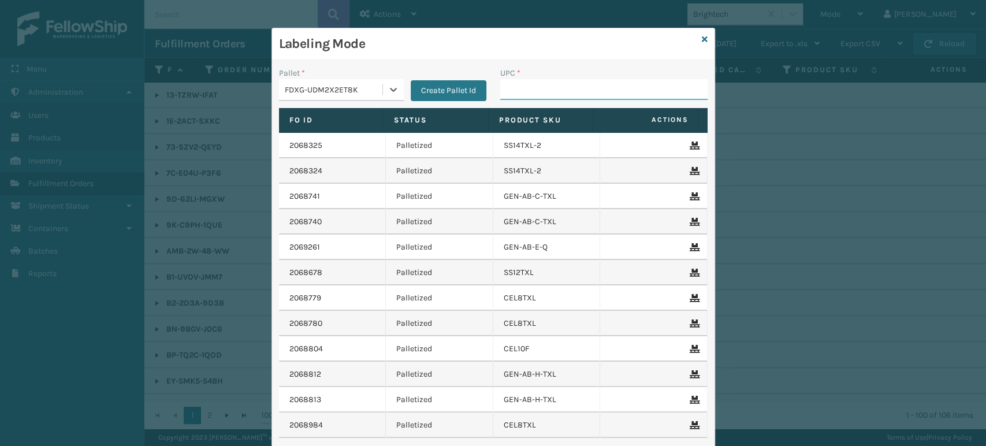
click at [531, 98] on input "UPC *" at bounding box center [603, 89] width 207 height 21
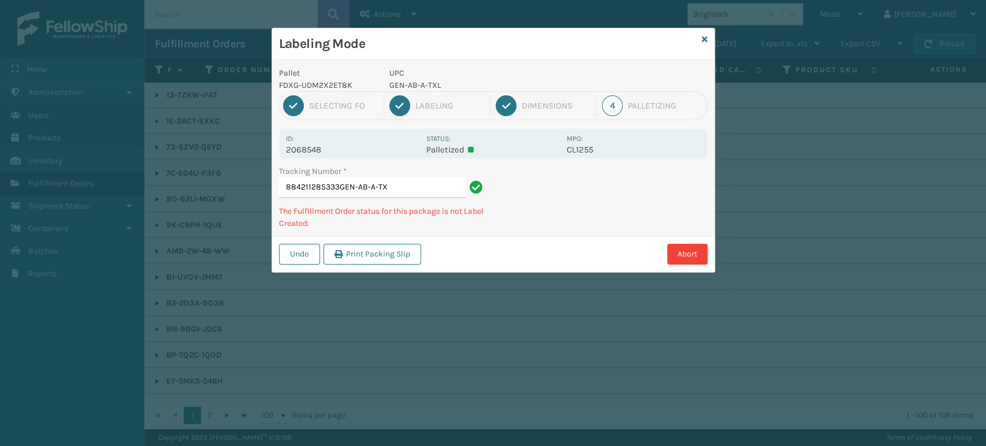
type input "884211285333GEN-AB-A-TXL"
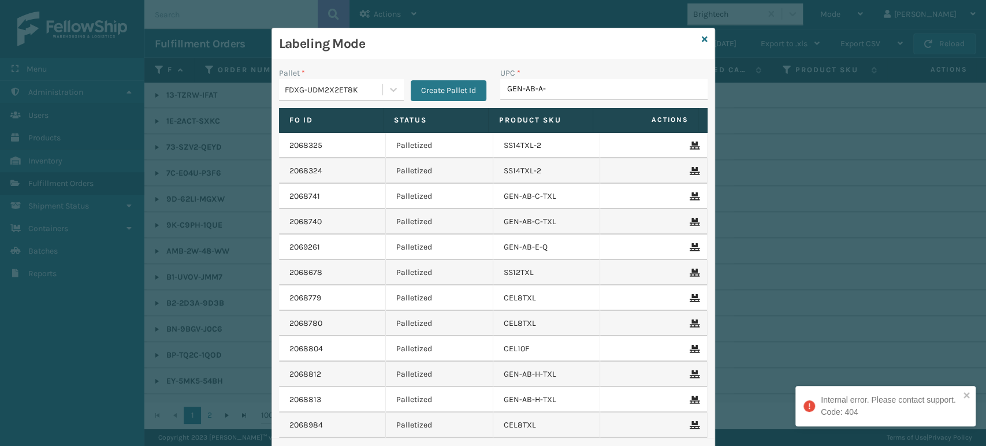
type input "GEN-AB-A-T"
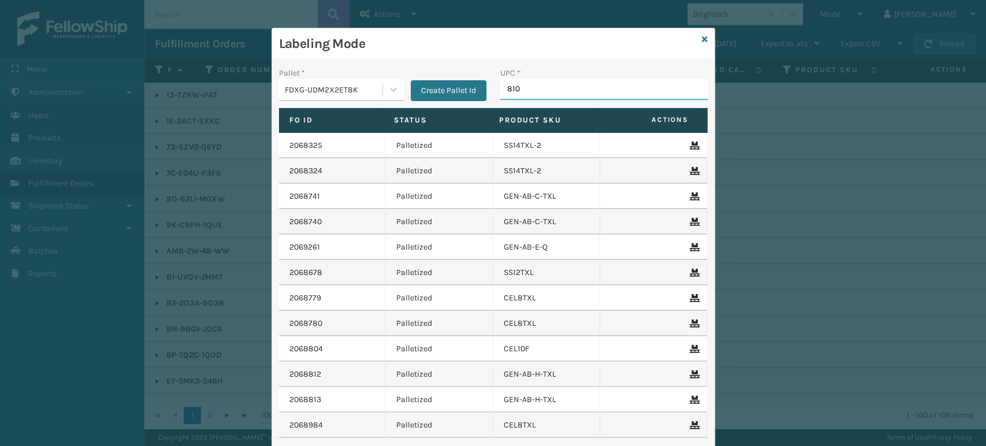
type input "8100"
type input "8100819"
type input "81008"
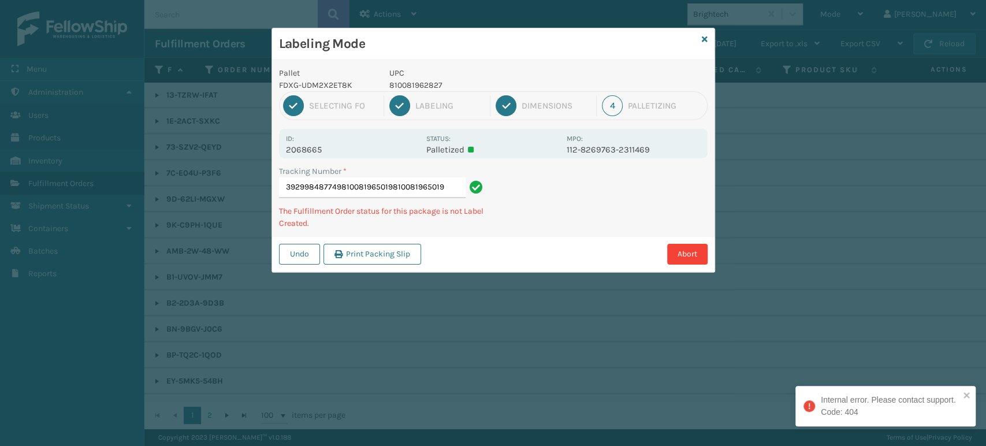
type input "392998487749810081965019810081965019"
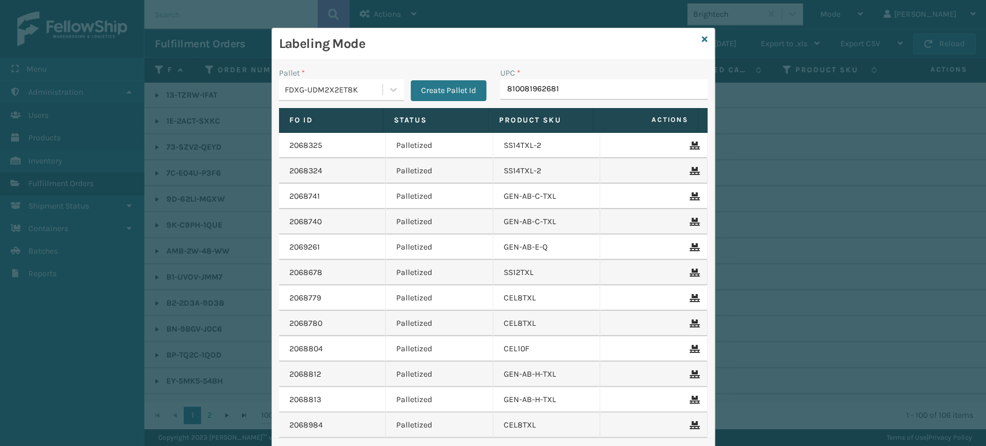
type input "810081962681"
type input "8100819"
type input "810081"
click at [703, 38] on div "Labeling Mode" at bounding box center [493, 44] width 442 height 32
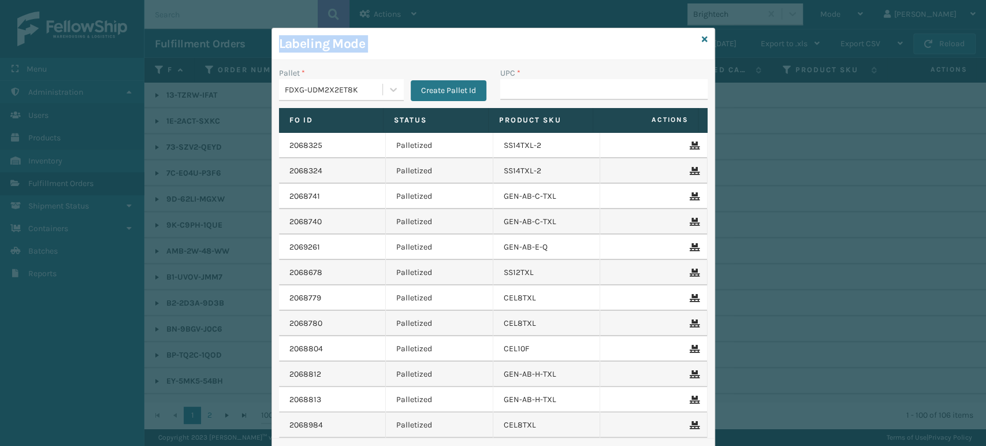
click at [702, 38] on div "Labeling Mode" at bounding box center [493, 44] width 442 height 32
click at [700, 38] on div "Labeling Mode Pallet * FDXG-UDM2X2ET8K Create Pallet Id UPC * Fo Id Status Prod…" at bounding box center [493, 254] width 444 height 453
click at [702, 38] on icon at bounding box center [705, 39] width 6 height 8
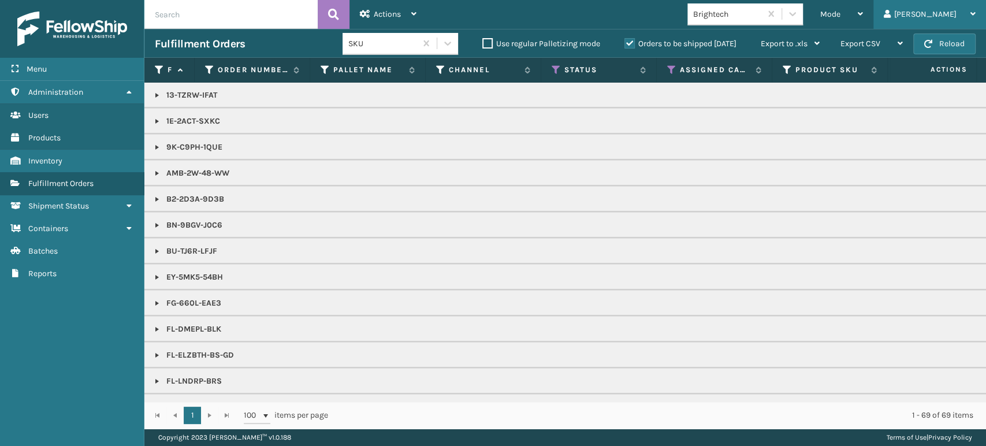
click at [933, 15] on div "[PERSON_NAME]" at bounding box center [930, 14] width 92 height 29
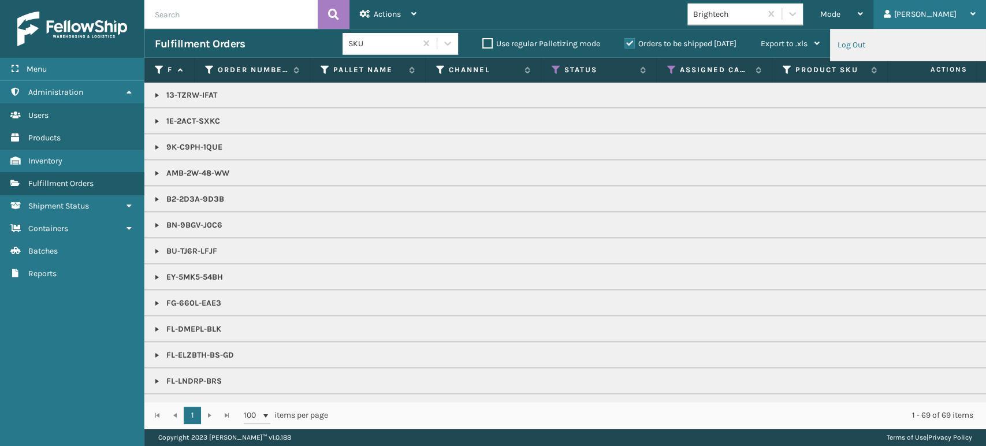
click at [865, 43] on li "Log Out" at bounding box center [907, 44] width 155 height 31
